Goal: Information Seeking & Learning: Learn about a topic

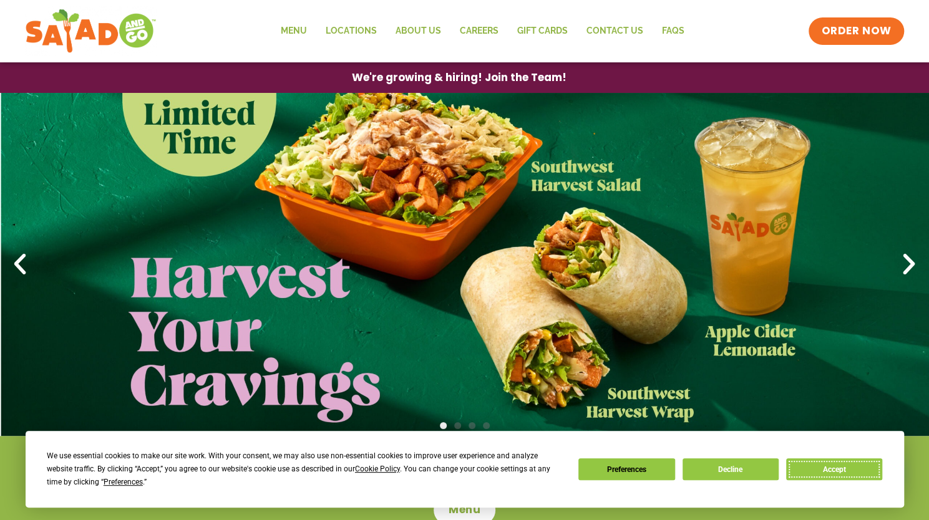
click at [826, 465] on button "Accept" at bounding box center [834, 470] width 96 height 22
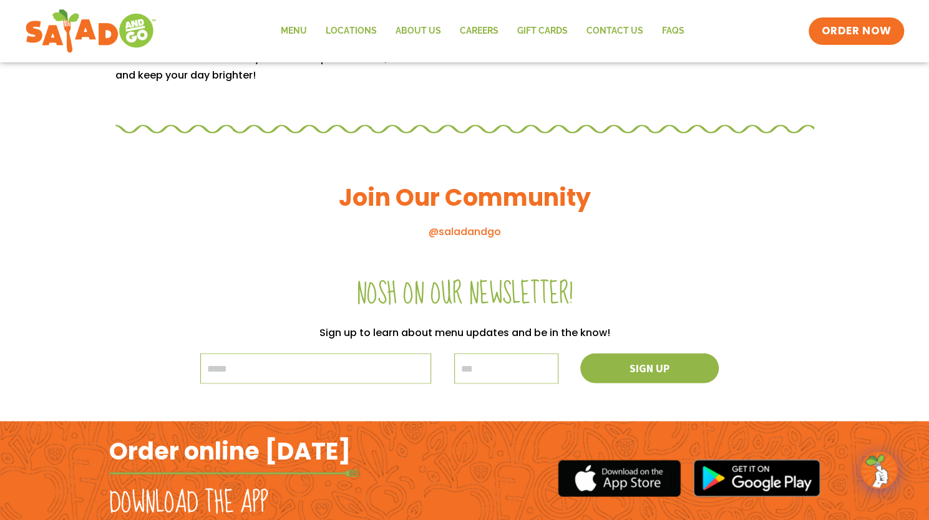
scroll to position [1385, 0]
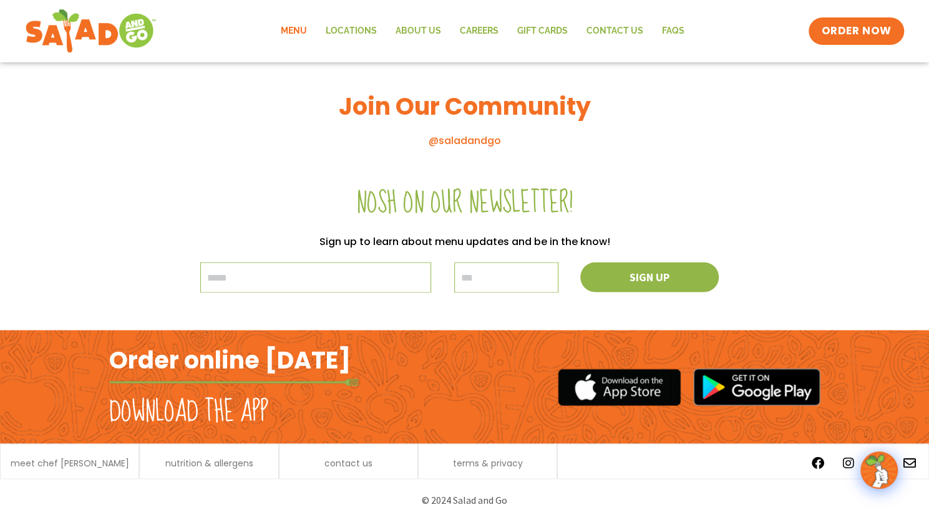
click at [296, 34] on link "Menu" at bounding box center [293, 31] width 45 height 29
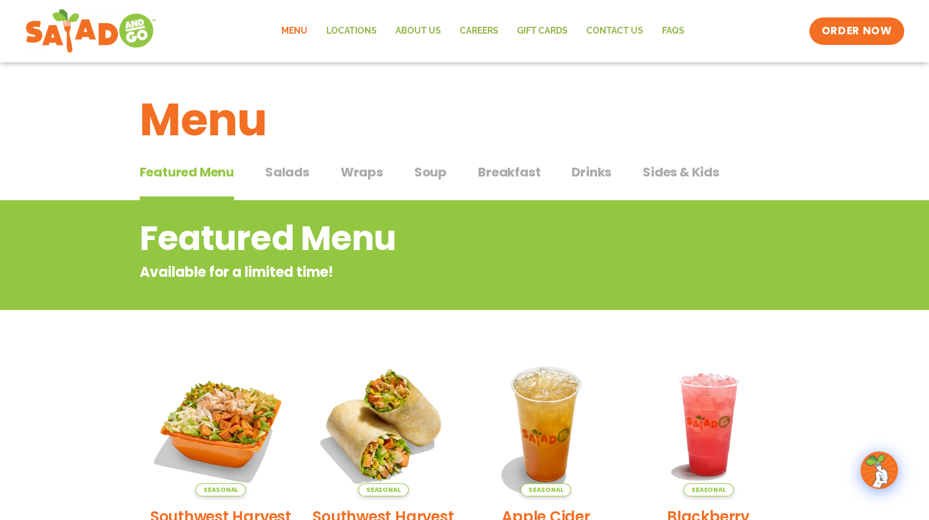
click at [291, 174] on span "Salads" at bounding box center [287, 172] width 44 height 19
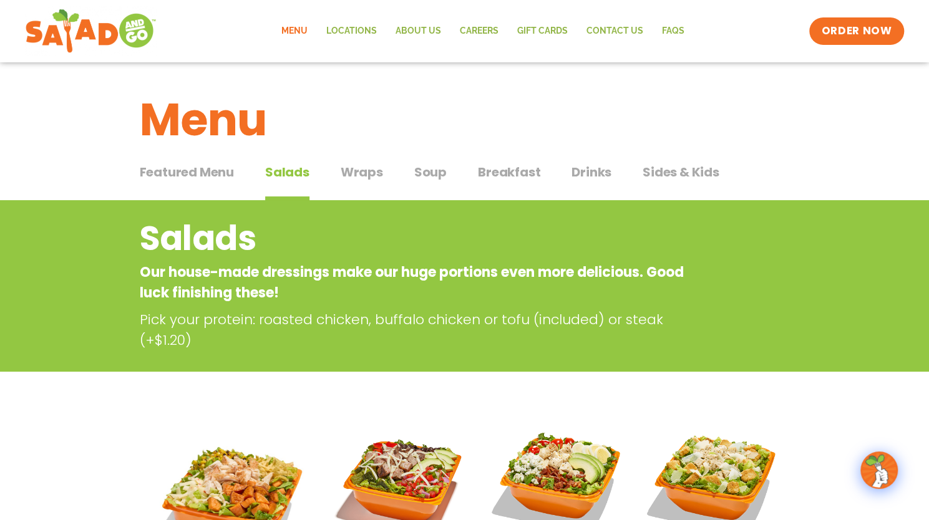
click at [351, 179] on span "Wraps" at bounding box center [362, 172] width 42 height 19
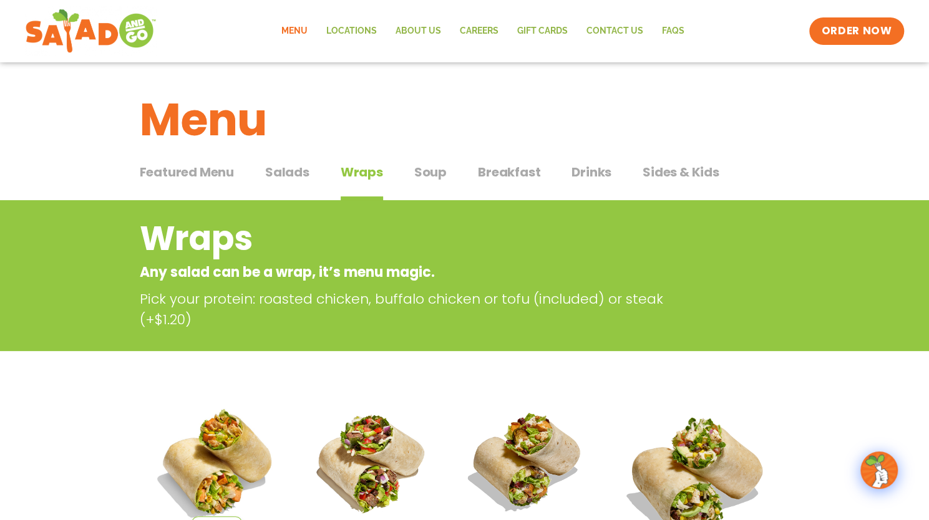
click at [524, 172] on span "Breakfast" at bounding box center [509, 172] width 62 height 19
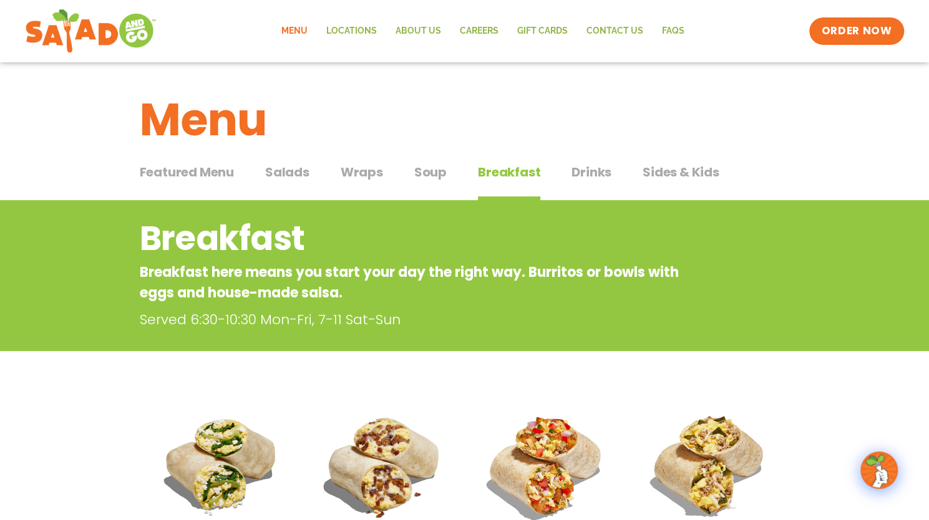
click at [360, 174] on span "Wraps" at bounding box center [362, 172] width 42 height 19
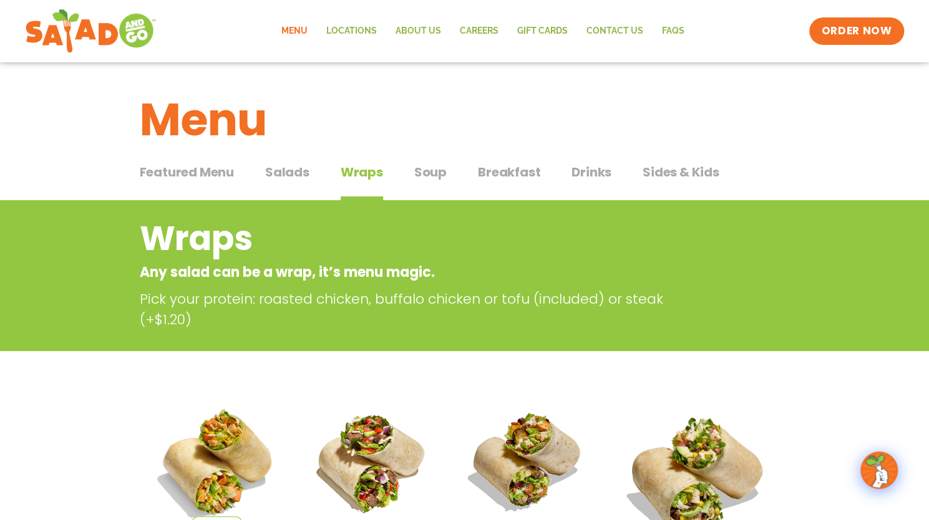
click at [276, 172] on span "Salads" at bounding box center [287, 172] width 44 height 19
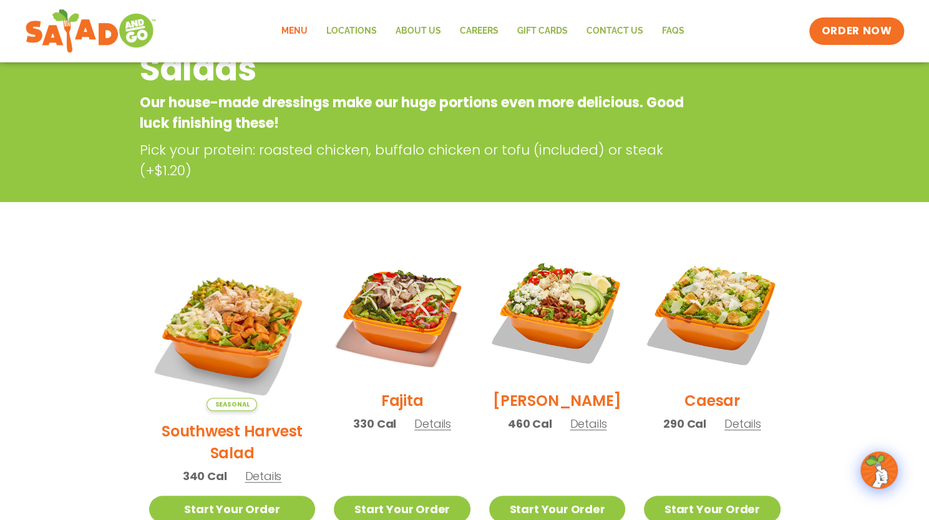
scroll to position [160, 0]
